Goal: Task Accomplishment & Management: Manage account settings

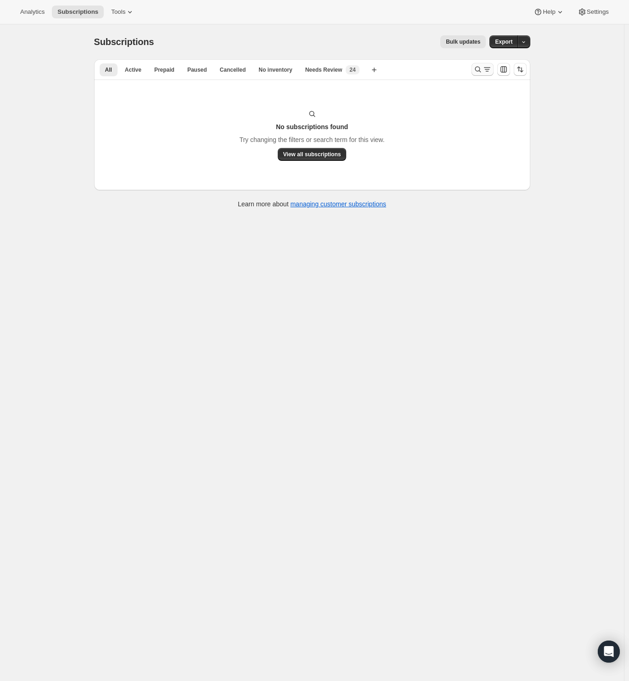
click at [483, 68] on icon "Search and filter results" at bounding box center [478, 69] width 9 height 9
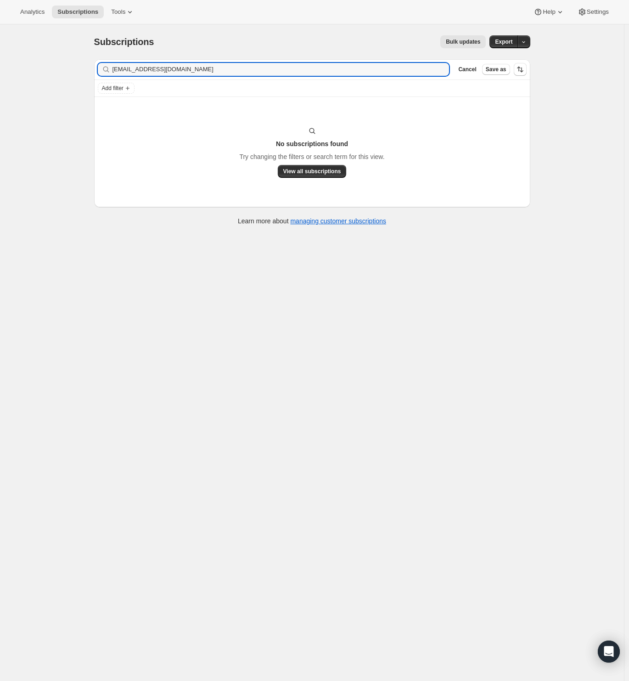
drag, startPoint x: 203, startPoint y: 74, endPoint x: -39, endPoint y: 80, distance: 243.0
click at [0, 80] on html "Analytics Subscriptions Tools Help Settings Skip to content Subscriptions. This…" at bounding box center [314, 340] width 629 height 681
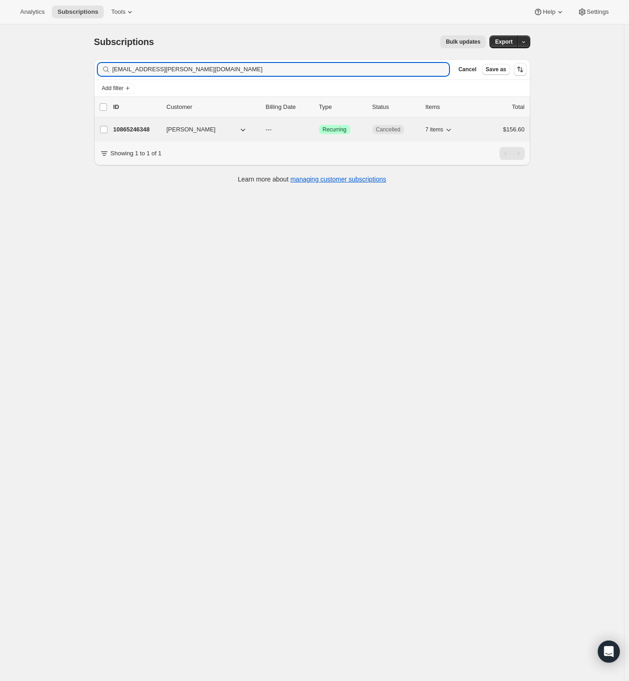
type input "[EMAIL_ADDRESS][PERSON_NAME][DOMAIN_NAME]"
click at [162, 124] on div "10865246348 [PERSON_NAME] --- Success Recurring Cancelled 7 items $156.60" at bounding box center [319, 129] width 412 height 13
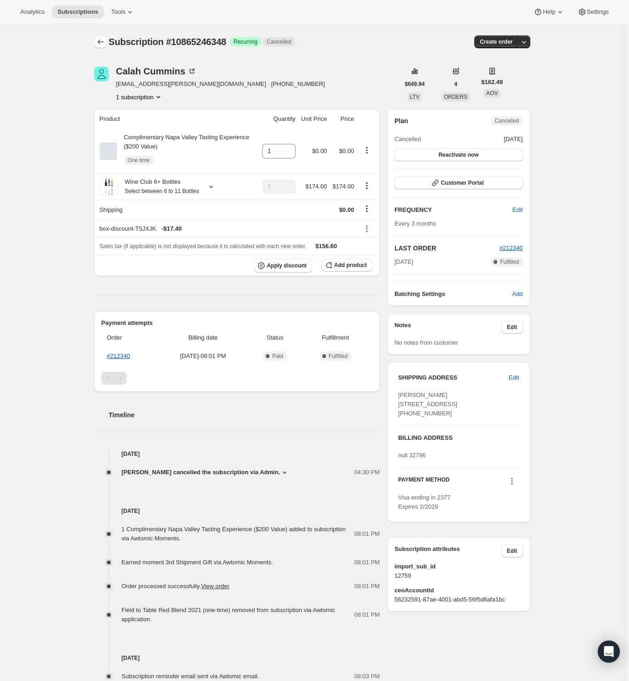
click at [104, 43] on icon "Subscriptions" at bounding box center [100, 41] width 9 height 9
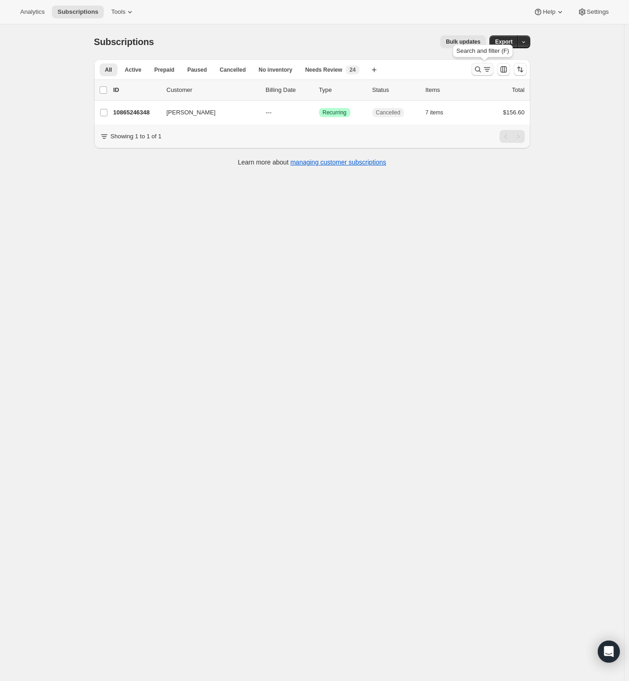
click at [482, 69] on icon "Search and filter results" at bounding box center [478, 69] width 9 height 9
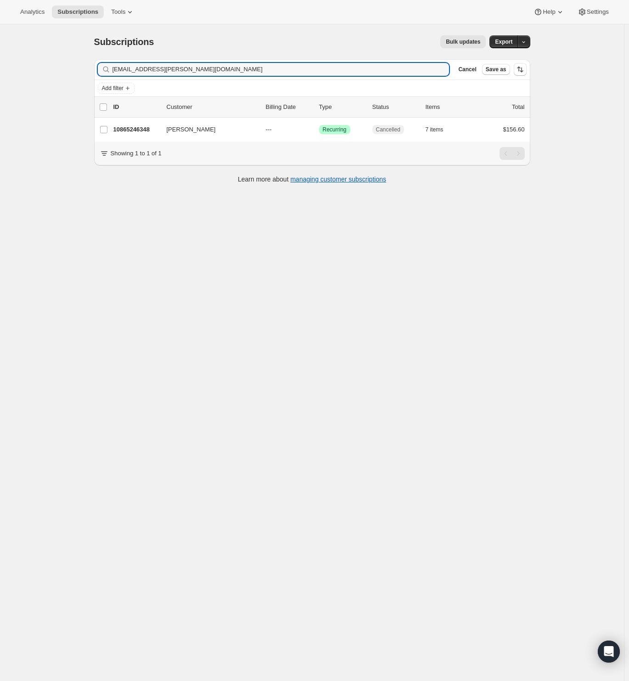
drag, startPoint x: 209, startPoint y: 71, endPoint x: -2, endPoint y: 79, distance: 211.0
click at [0, 79] on html "Analytics Subscriptions Tools Help Settings Skip to content Subscriptions. This…" at bounding box center [314, 340] width 629 height 681
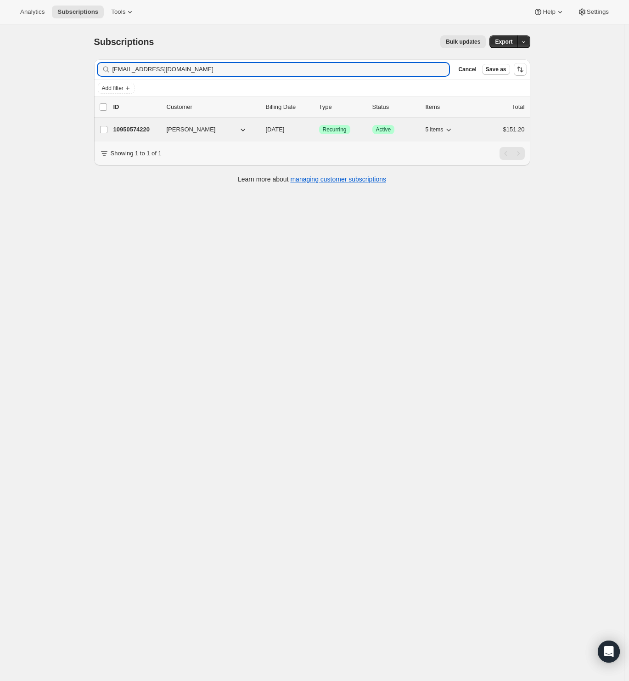
type input "[EMAIL_ADDRESS][DOMAIN_NAME]"
click at [179, 131] on span "[PERSON_NAME]" at bounding box center [191, 129] width 49 height 9
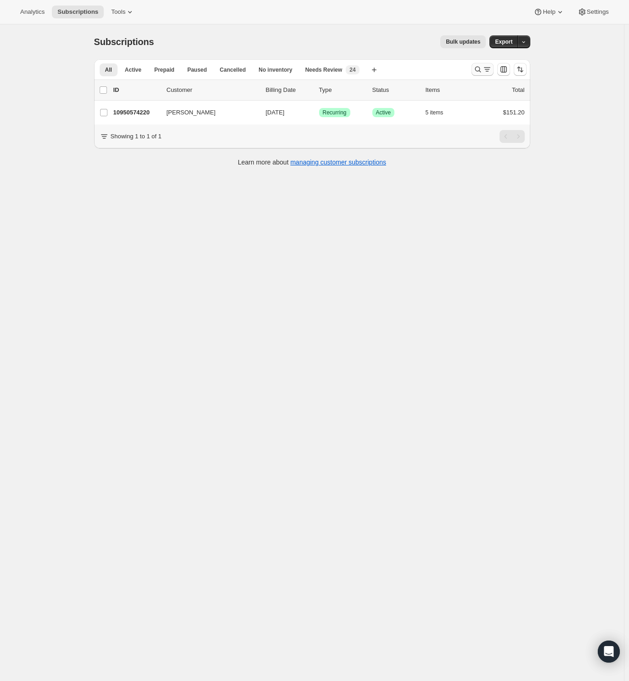
click at [487, 72] on icon "Search and filter results" at bounding box center [487, 69] width 9 height 9
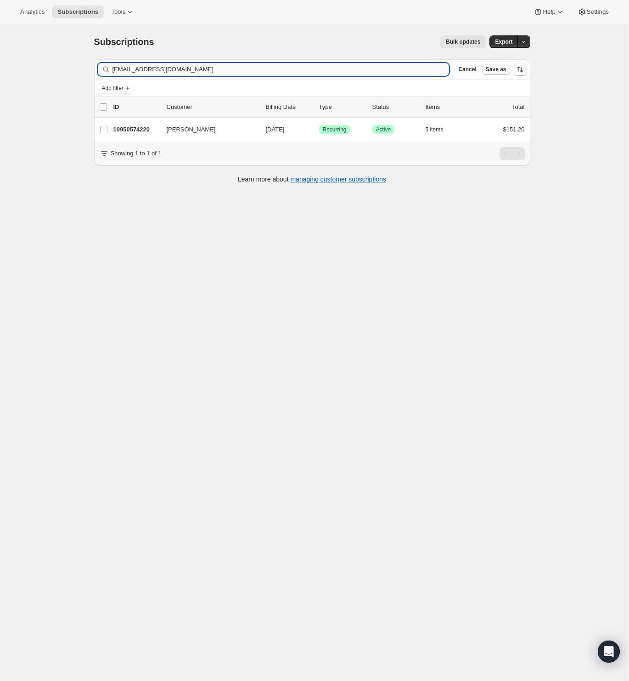
click at [232, 71] on input "[EMAIL_ADDRESS][DOMAIN_NAME]" at bounding box center [281, 69] width 337 height 13
drag, startPoint x: 105, startPoint y: 69, endPoint x: -35, endPoint y: 72, distance: 139.7
click at [0, 72] on html "Analytics Subscriptions Tools Help Settings Skip to content Subscriptions. This…" at bounding box center [314, 340] width 629 height 681
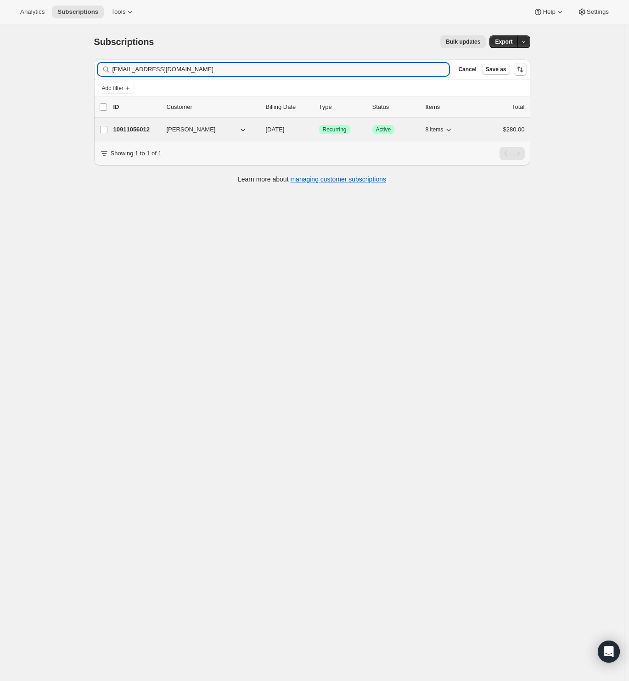
type input "jabbottklein@yahoo.com"
click at [138, 125] on p "10911056012" at bounding box center [136, 129] width 46 height 9
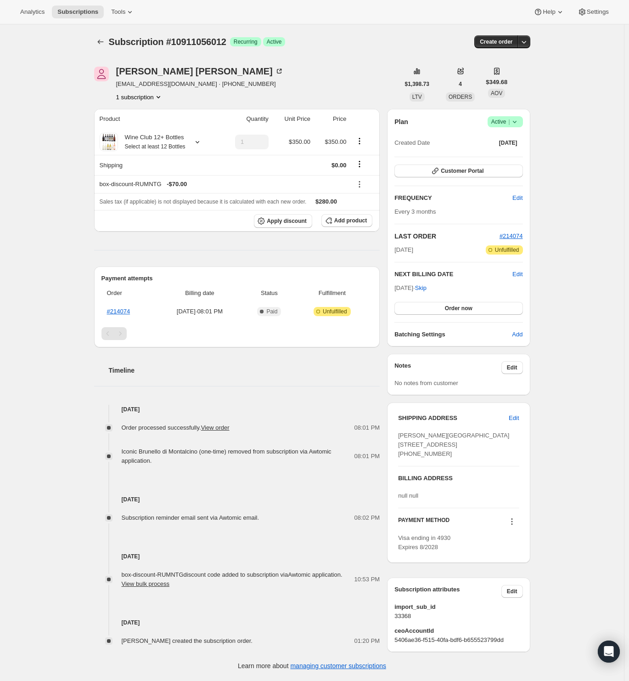
click at [514, 121] on icon at bounding box center [514, 121] width 9 height 9
click at [507, 152] on span "Cancel subscription" at bounding box center [504, 155] width 52 height 7
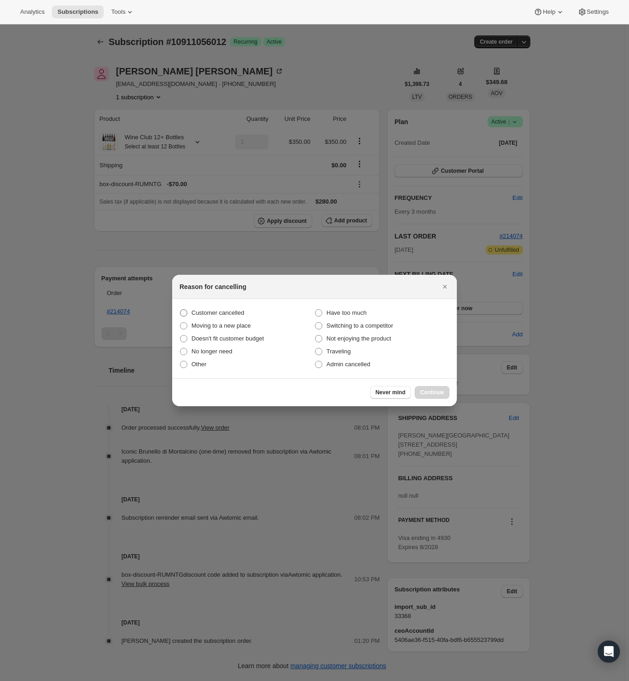
click at [225, 313] on span "Customer cancelled" at bounding box center [218, 312] width 53 height 7
click at [181, 310] on input "Customer cancelled" at bounding box center [180, 309] width 0 height 0
radio input "true"
click at [436, 395] on span "Continue" at bounding box center [432, 392] width 24 height 7
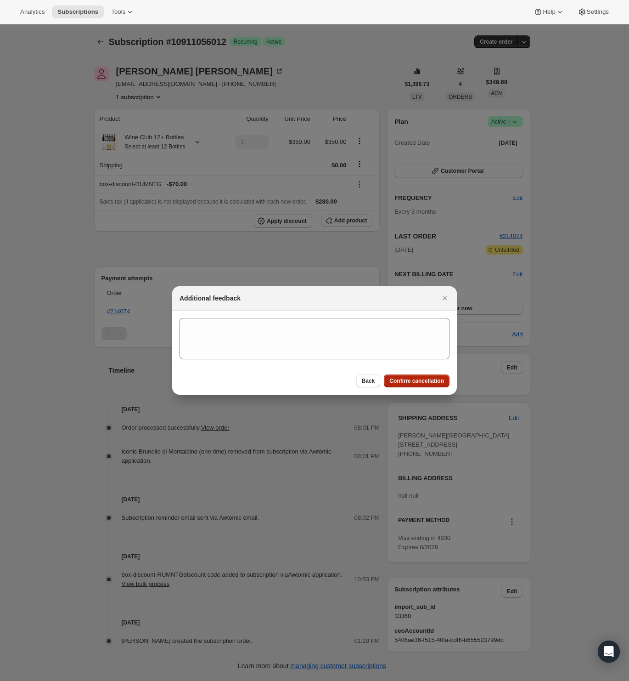
click at [436, 384] on span "Confirm cancellation" at bounding box center [416, 380] width 55 height 7
